Goal: Transaction & Acquisition: Purchase product/service

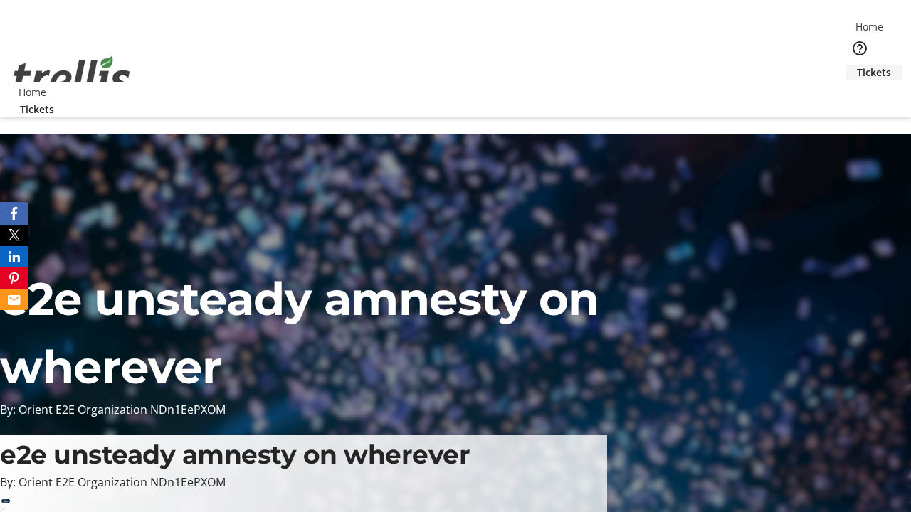
click at [857, 65] on span "Tickets" at bounding box center [874, 72] width 34 height 15
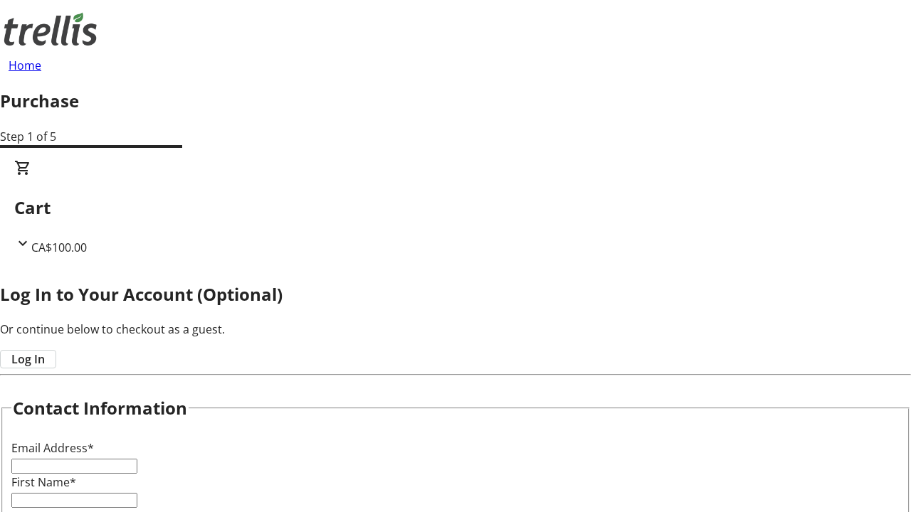
type input "FREE"
type input "[PERSON_NAME][EMAIL_ADDRESS][DOMAIN_NAME]"
type input "[PERSON_NAME]"
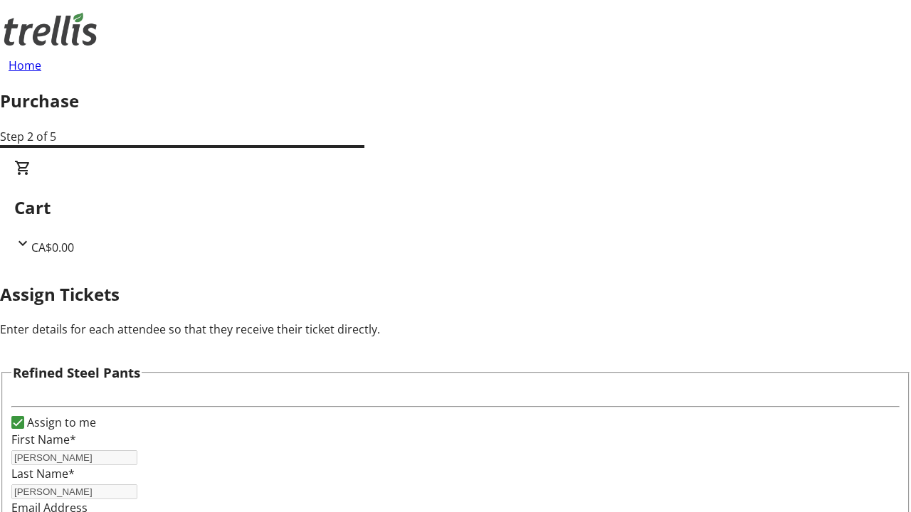
scroll to position [86, 0]
